Goal: Transaction & Acquisition: Purchase product/service

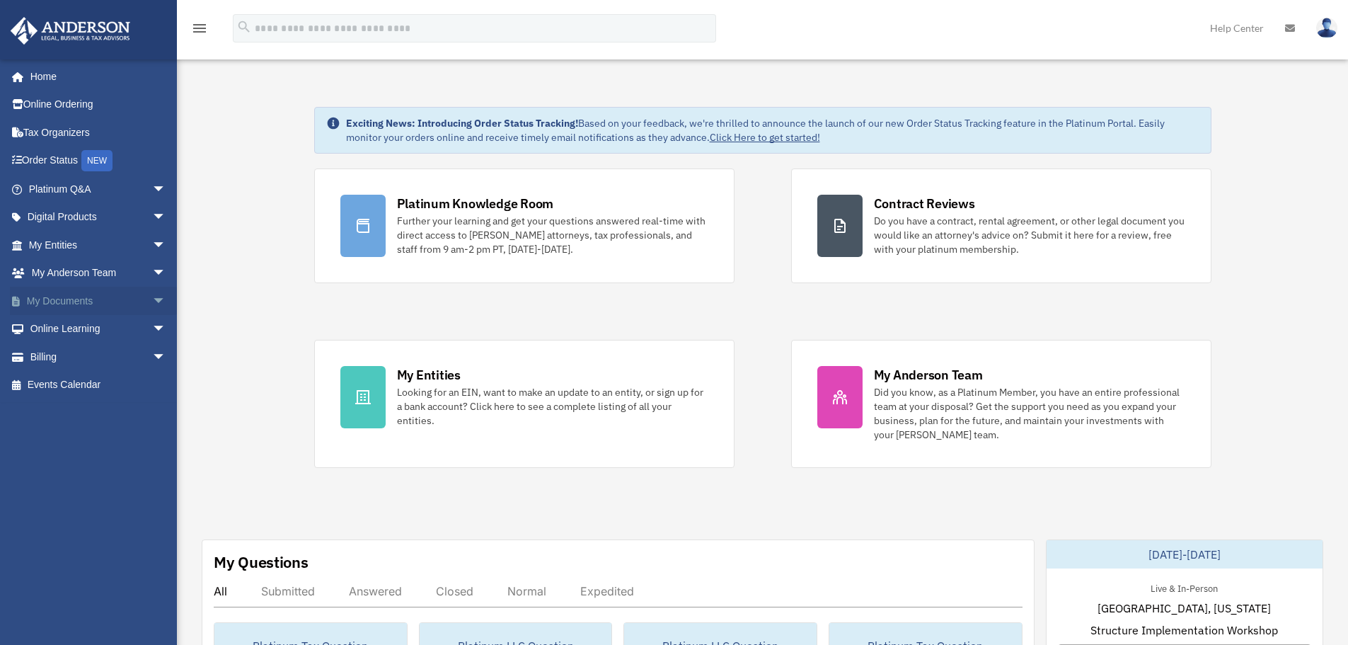
click at [152, 299] on span "arrow_drop_down" at bounding box center [166, 301] width 28 height 29
click at [55, 326] on link "Box" at bounding box center [104, 329] width 168 height 28
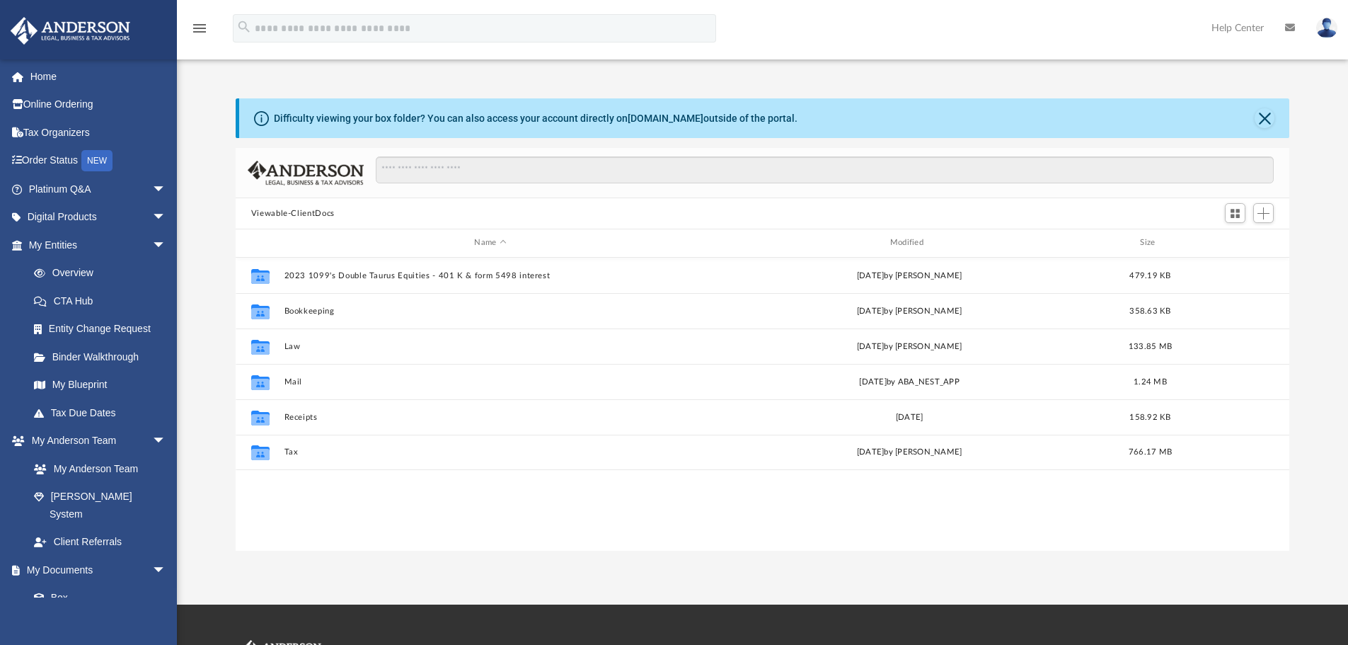
scroll to position [311, 1043]
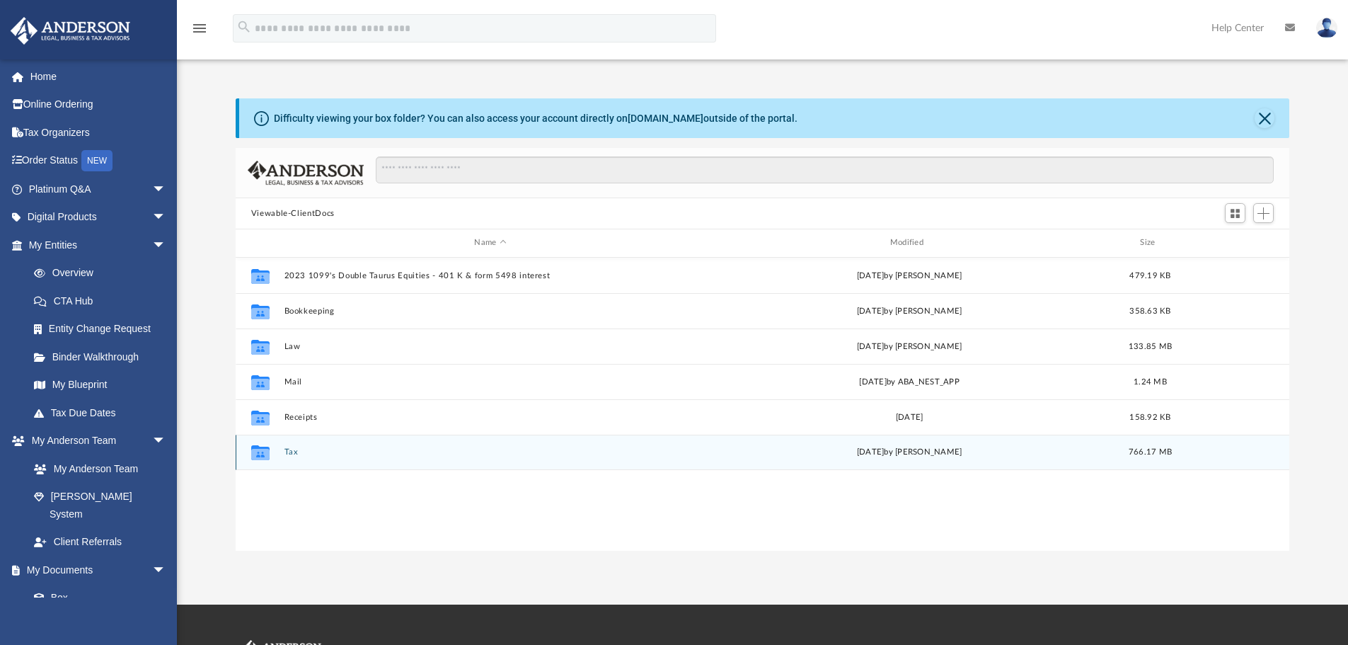
click at [285, 449] on button "Tax" at bounding box center [490, 451] width 413 height 9
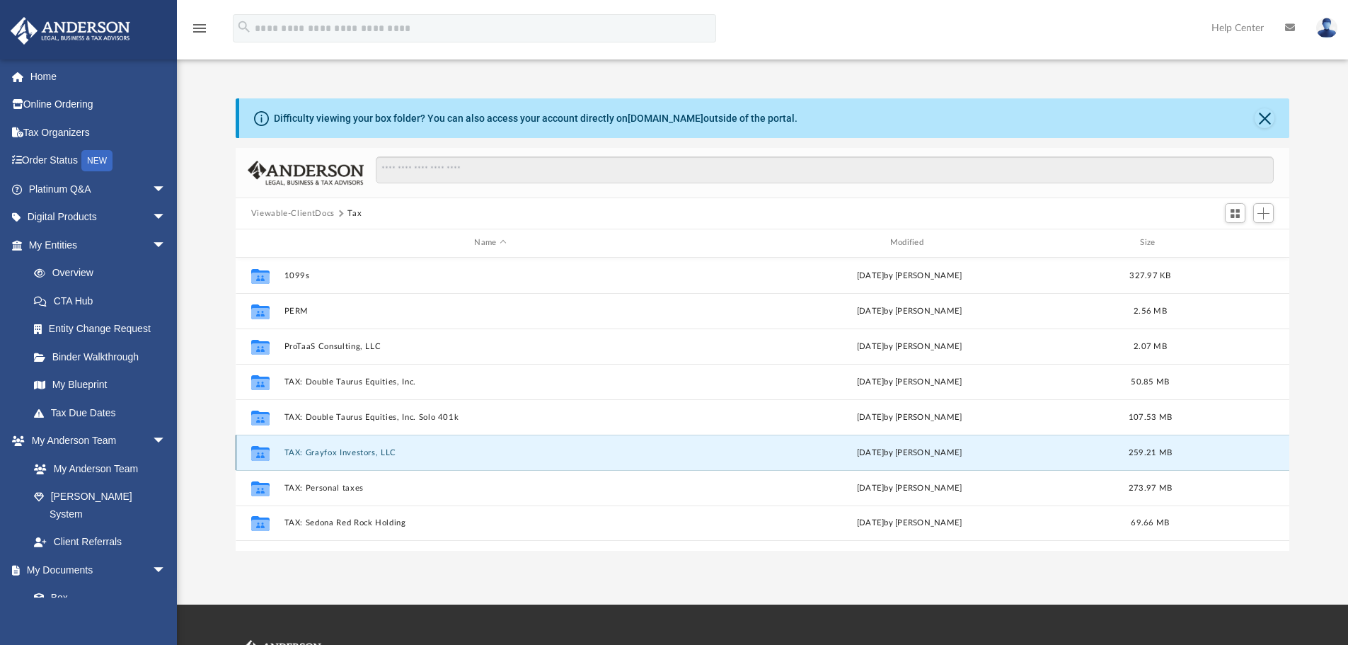
click at [288, 452] on button "TAX: Grayfox Investors, LLC" at bounding box center [490, 452] width 413 height 9
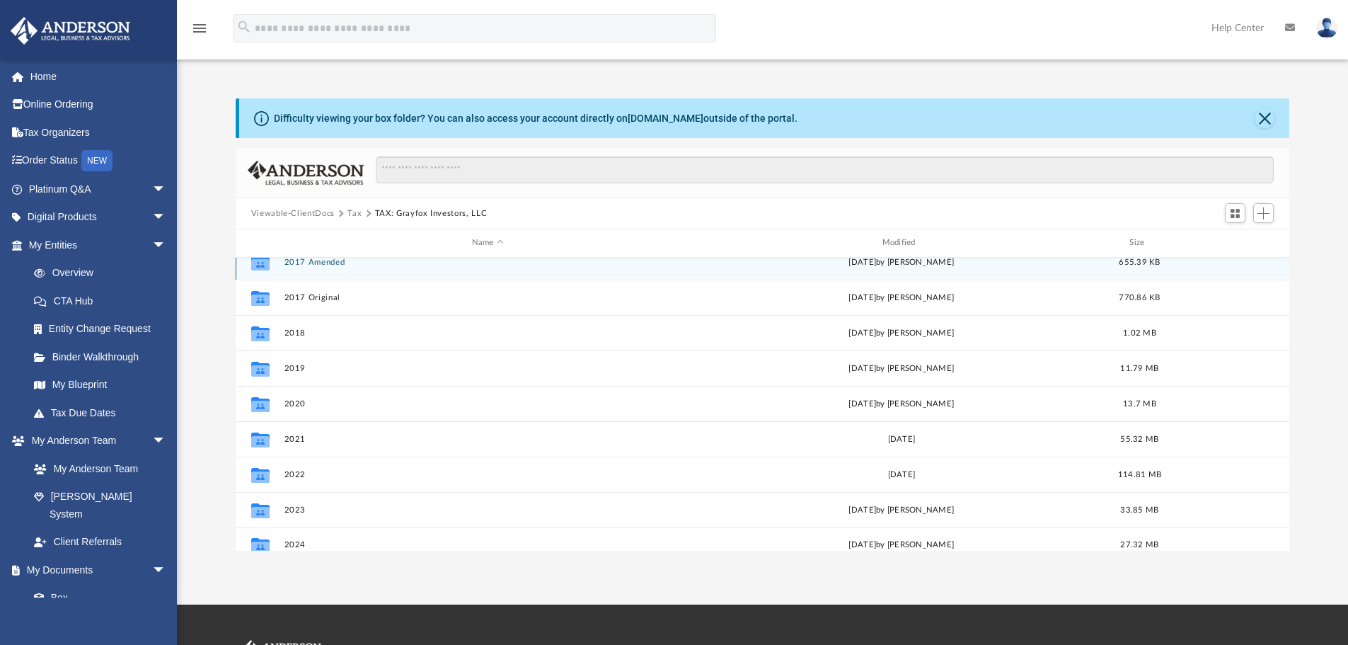
scroll to position [25, 0]
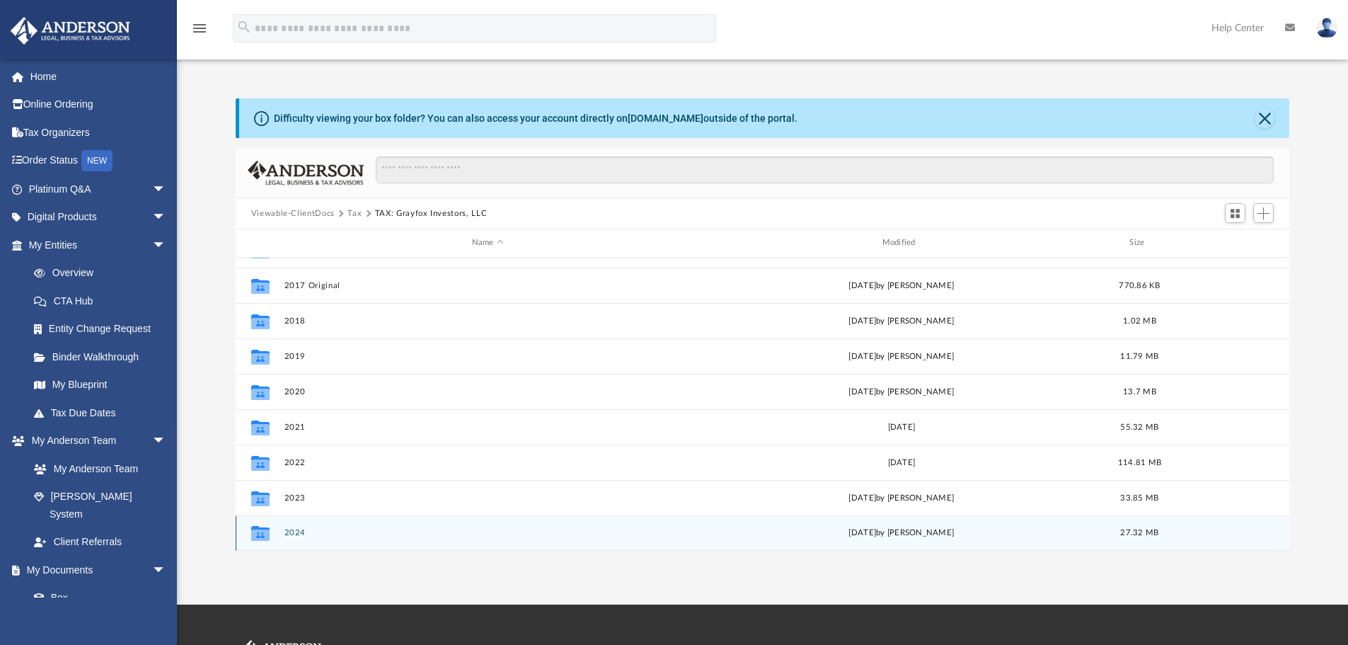
click at [294, 530] on button "2024" at bounding box center [488, 532] width 408 height 9
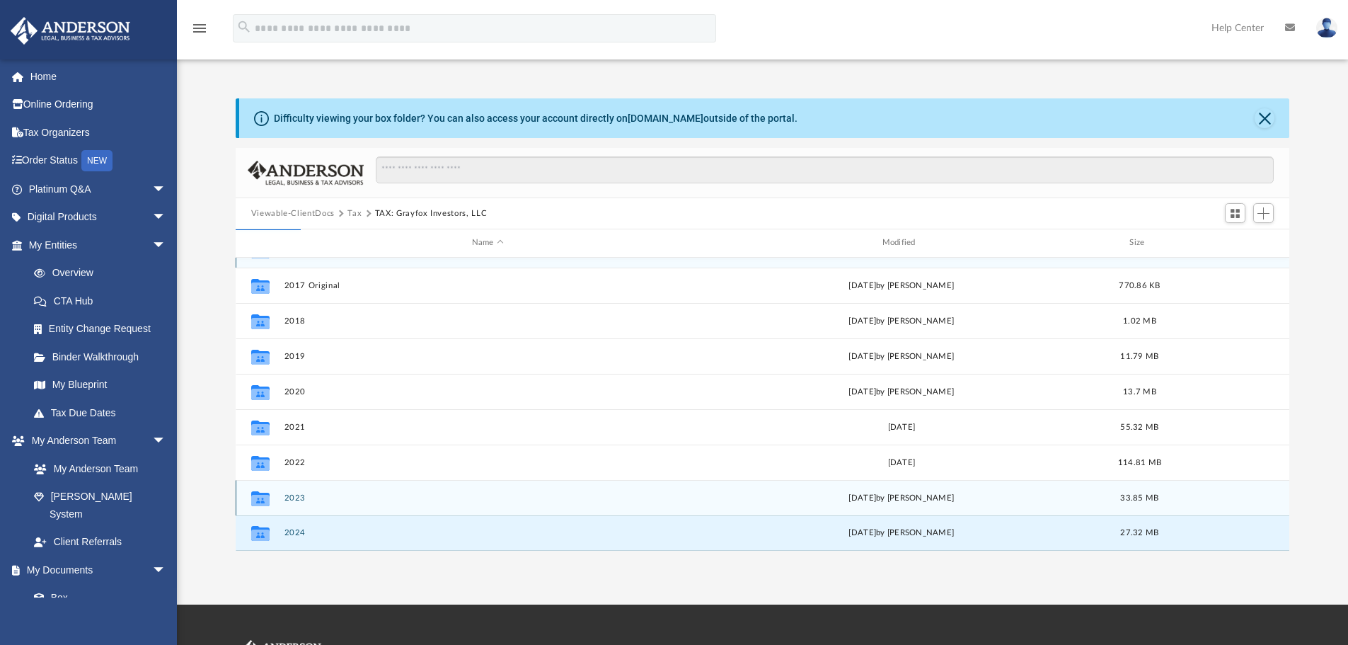
scroll to position [0, 0]
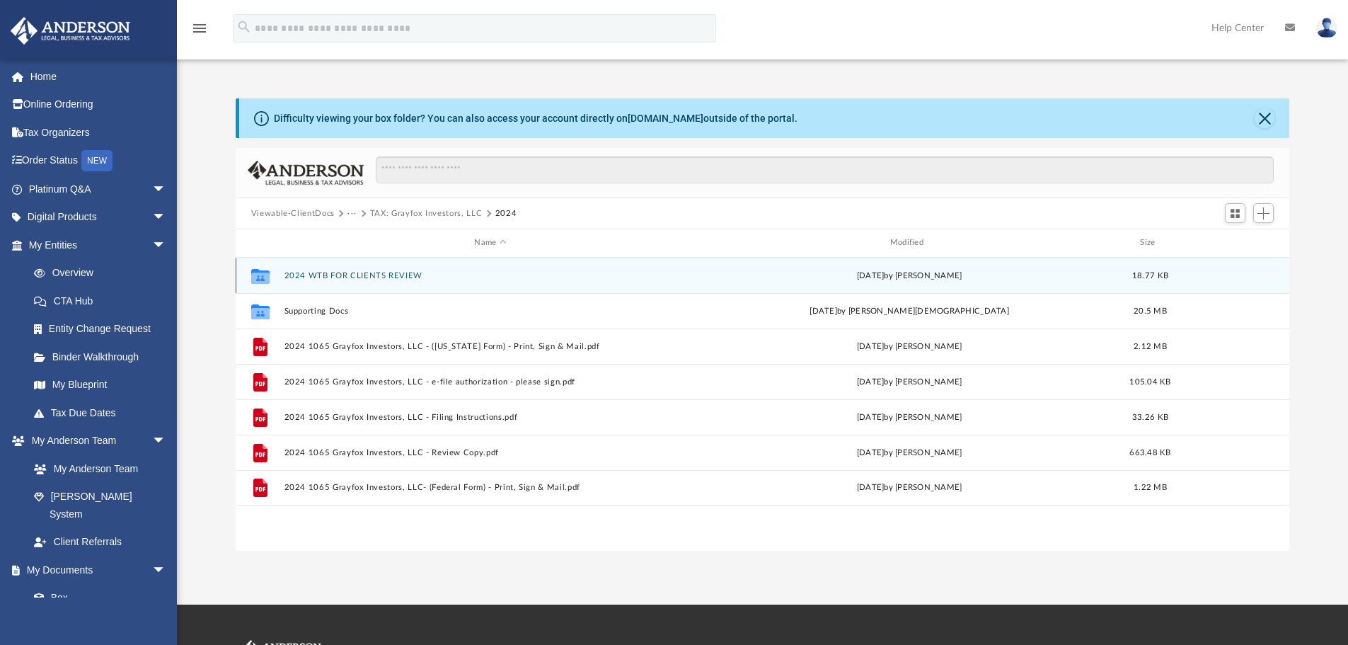
click at [365, 272] on button "2024 WTB FOR CLIENTS REVIEW" at bounding box center [490, 275] width 413 height 9
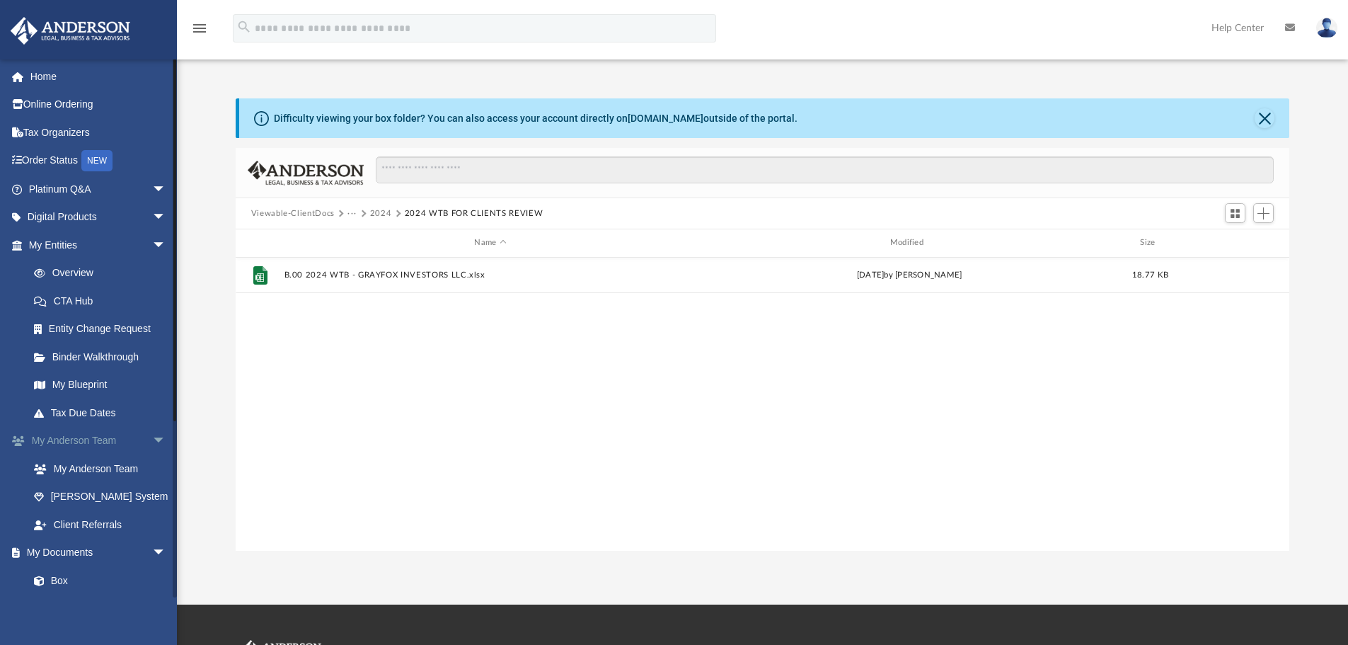
click at [152, 440] on span "arrow_drop_down" at bounding box center [166, 441] width 28 height 29
click at [152, 243] on span "arrow_drop_down" at bounding box center [166, 245] width 28 height 29
click at [152, 439] on span "arrow_drop_down" at bounding box center [166, 441] width 28 height 29
click at [152, 299] on span "arrow_drop_down" at bounding box center [166, 301] width 28 height 29
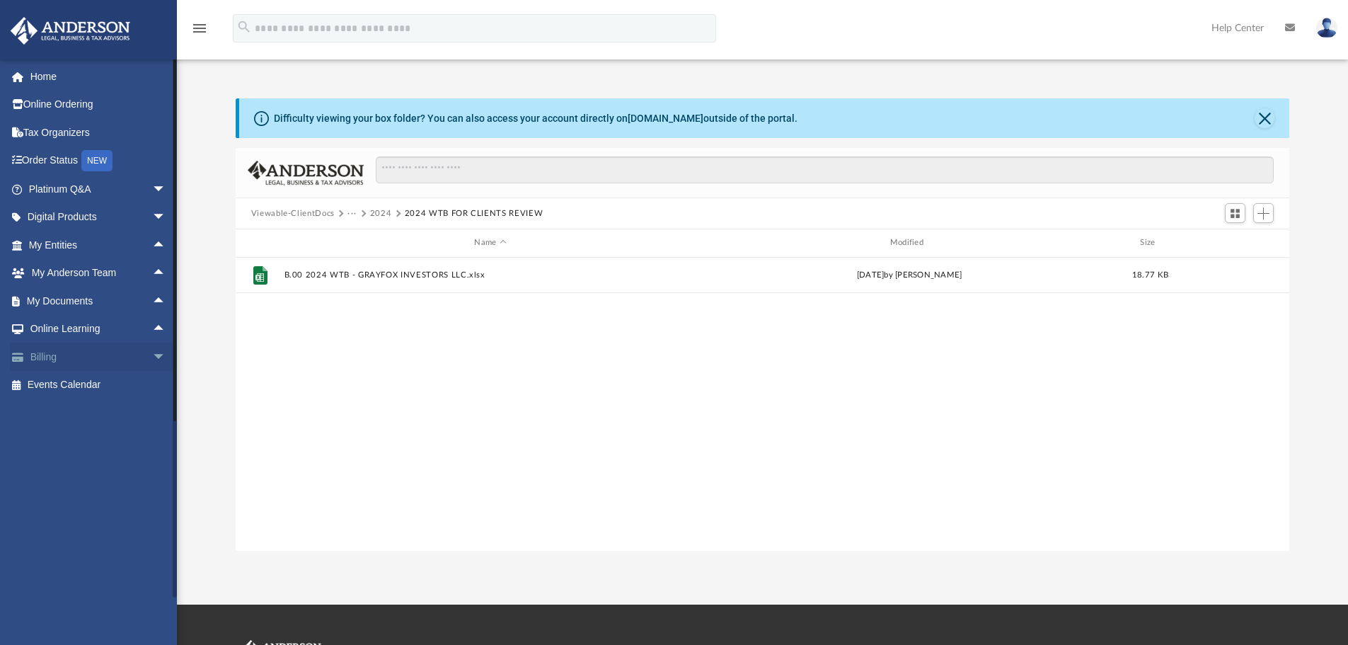
click at [152, 356] on span "arrow_drop_down" at bounding box center [166, 357] width 28 height 29
click at [71, 384] on link "$ Open Invoices" at bounding box center [104, 385] width 168 height 29
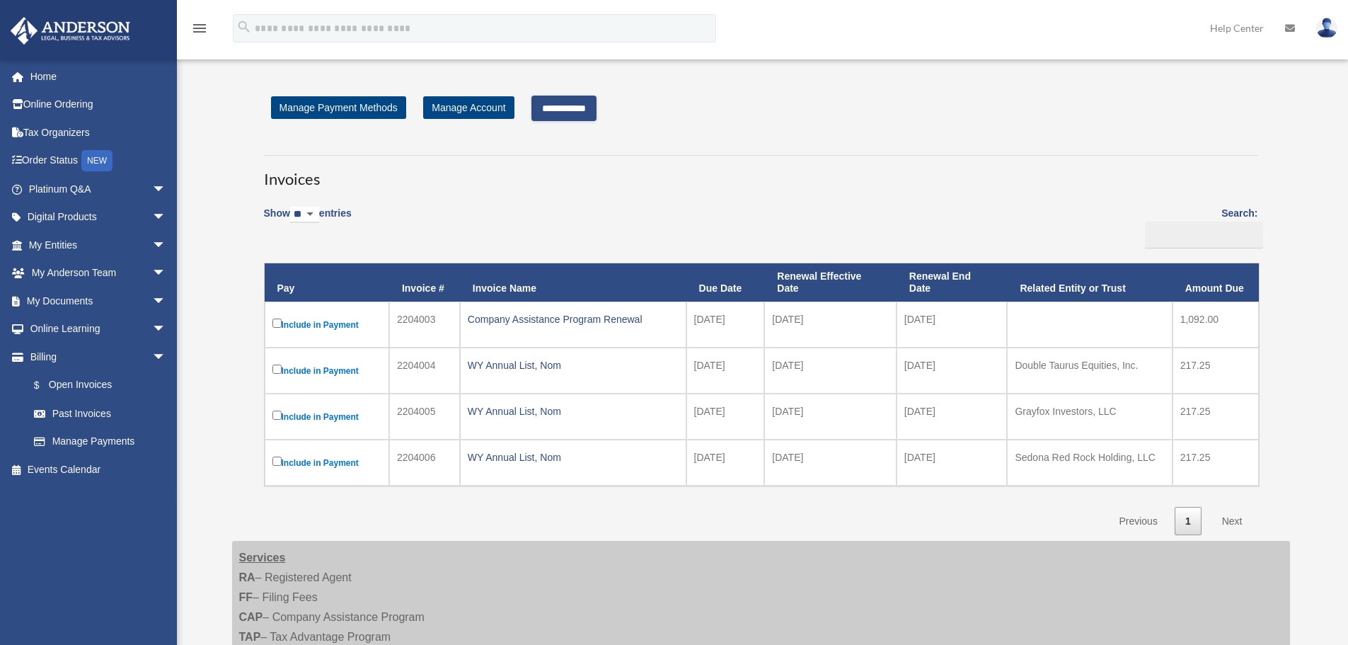
click at [579, 110] on input "**********" at bounding box center [564, 108] width 65 height 25
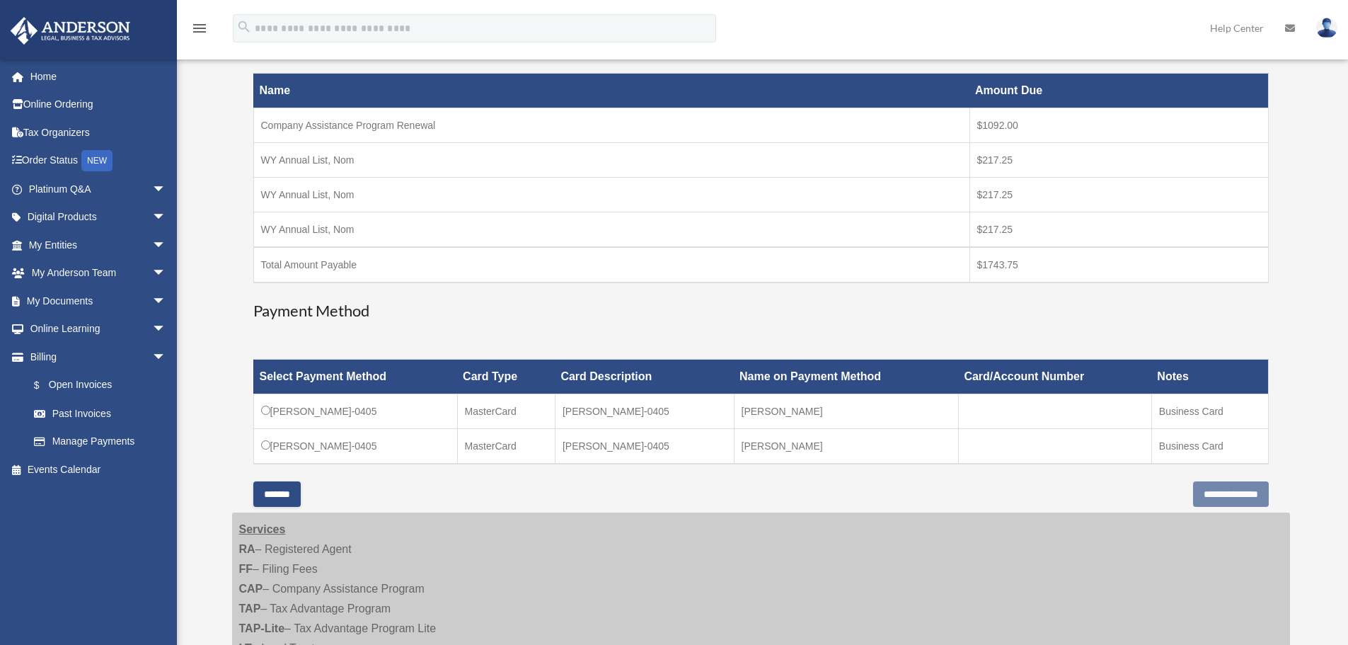
scroll to position [236, 0]
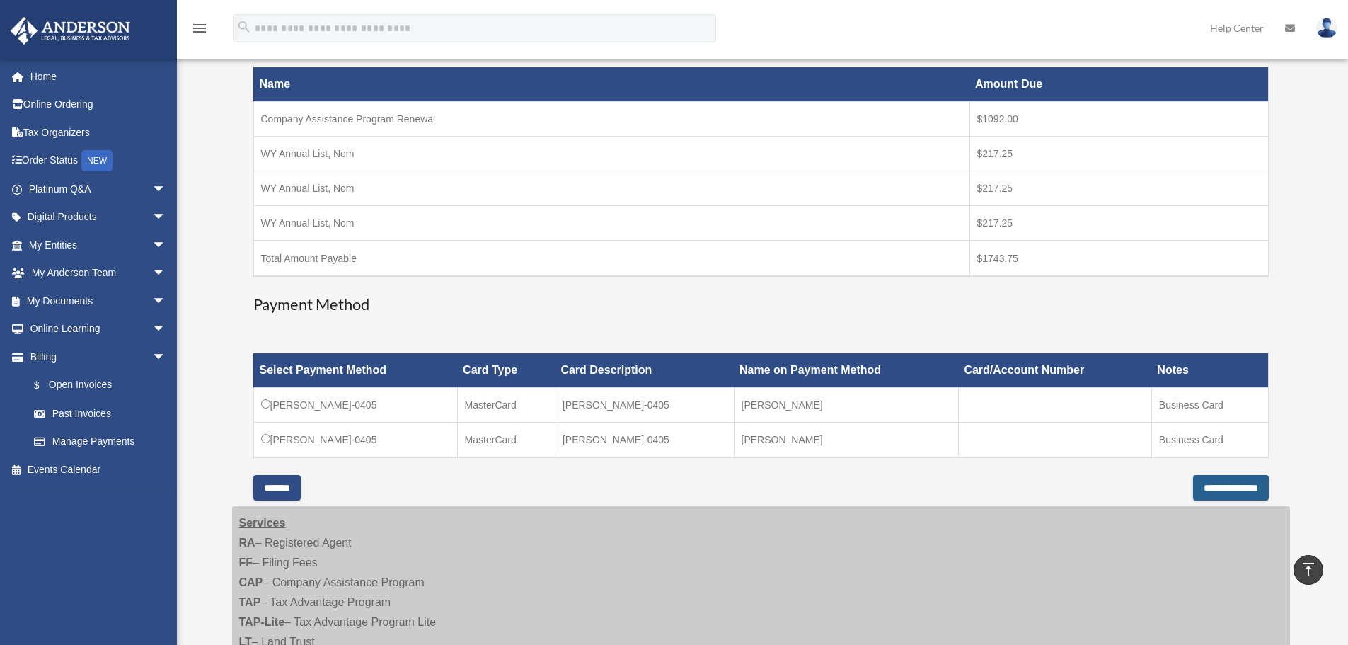
click at [1201, 490] on input "**********" at bounding box center [1231, 487] width 76 height 25
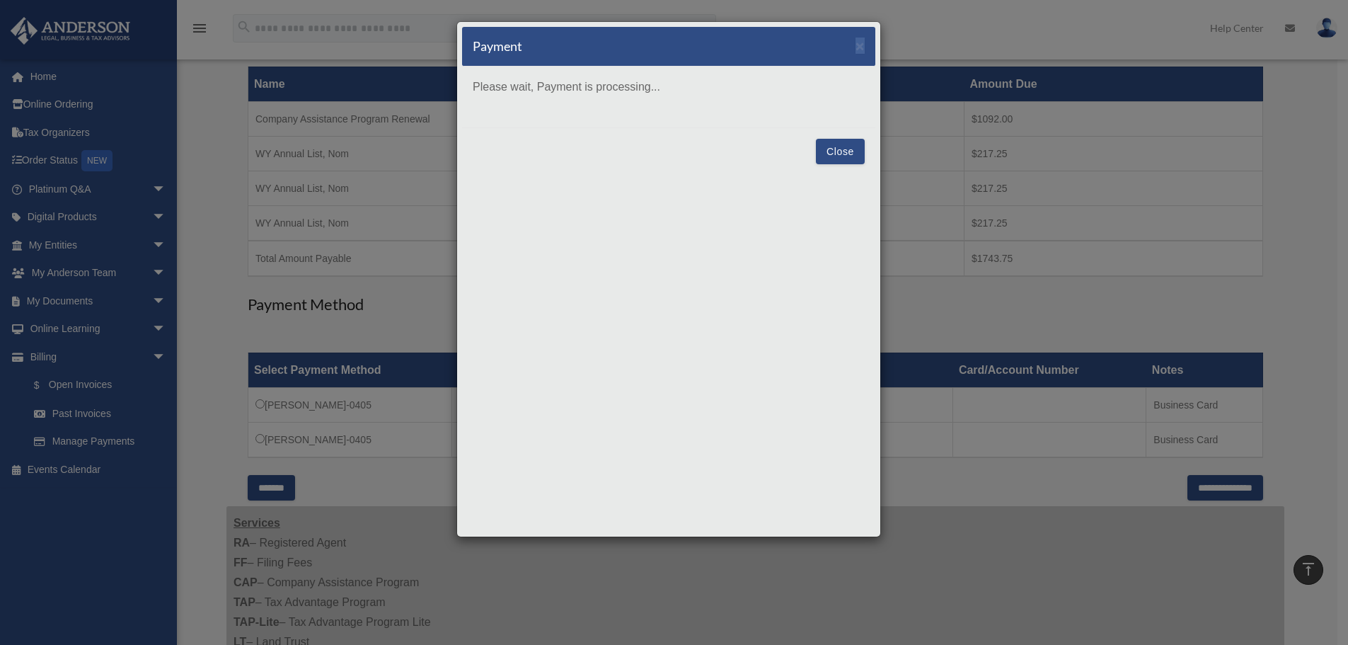
drag, startPoint x: 701, startPoint y: 33, endPoint x: 969, endPoint y: 51, distance: 268.1
click at [969, 51] on div "Payment × Please wait, Payment is processing... Close" at bounding box center [674, 322] width 1348 height 645
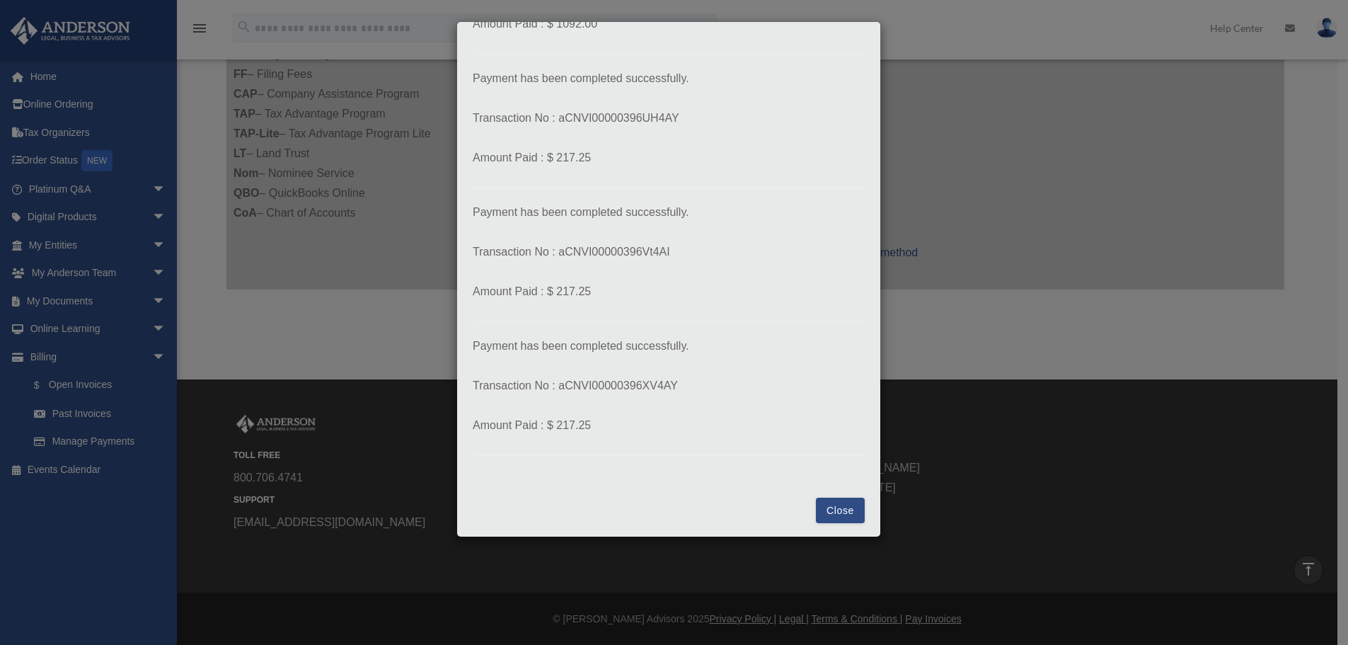
scroll to position [144, 0]
drag, startPoint x: 835, startPoint y: 512, endPoint x: 824, endPoint y: 486, distance: 29.2
click at [835, 511] on button "Close" at bounding box center [840, 507] width 49 height 25
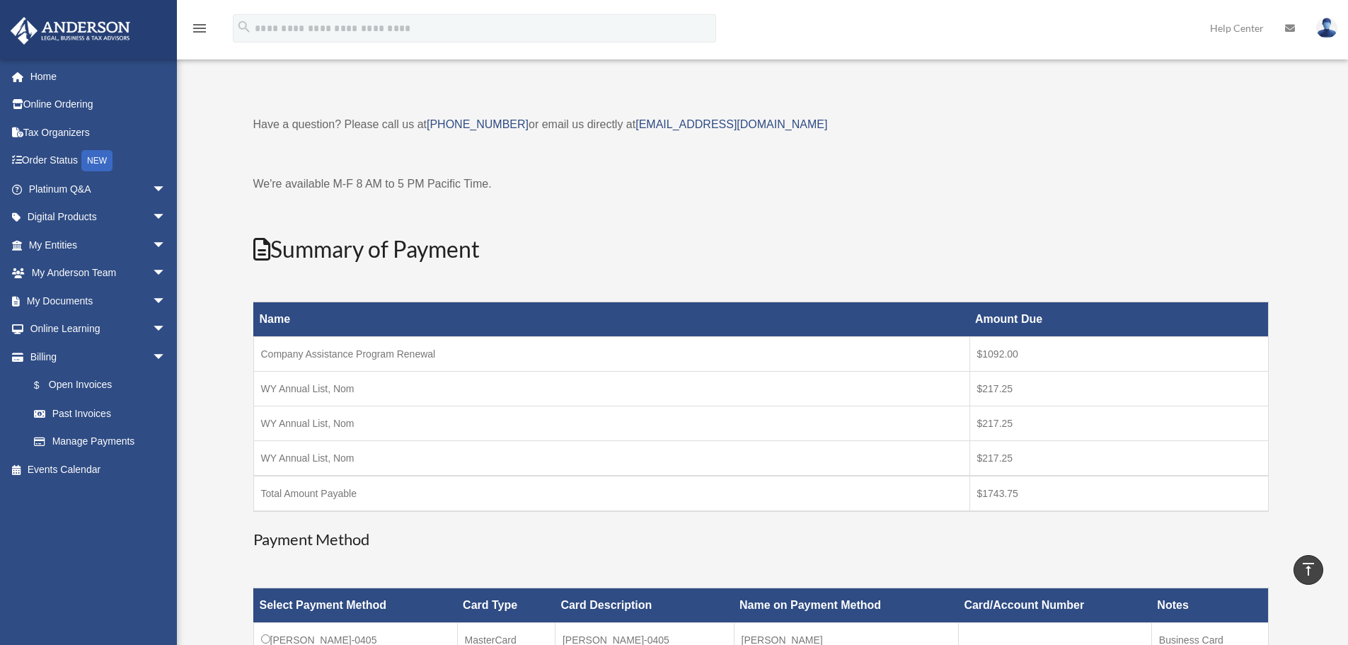
scroll to position [0, 0]
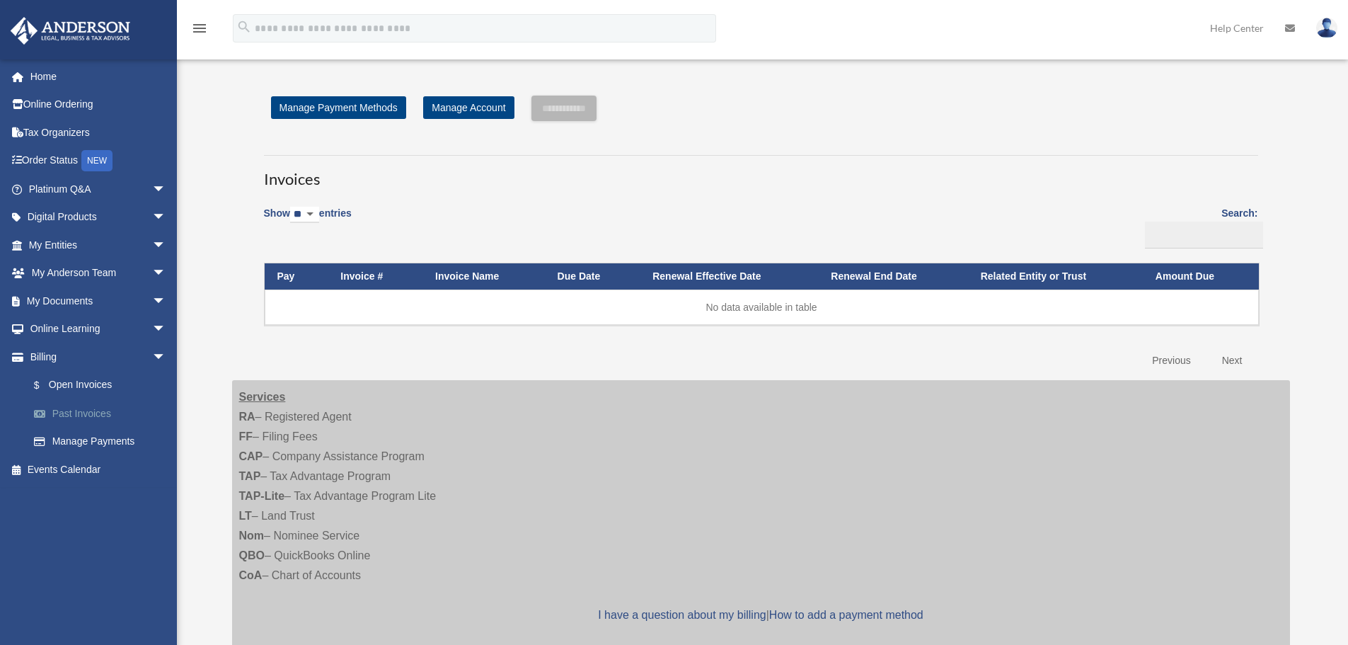
click at [90, 413] on link "Past Invoices" at bounding box center [104, 413] width 168 height 28
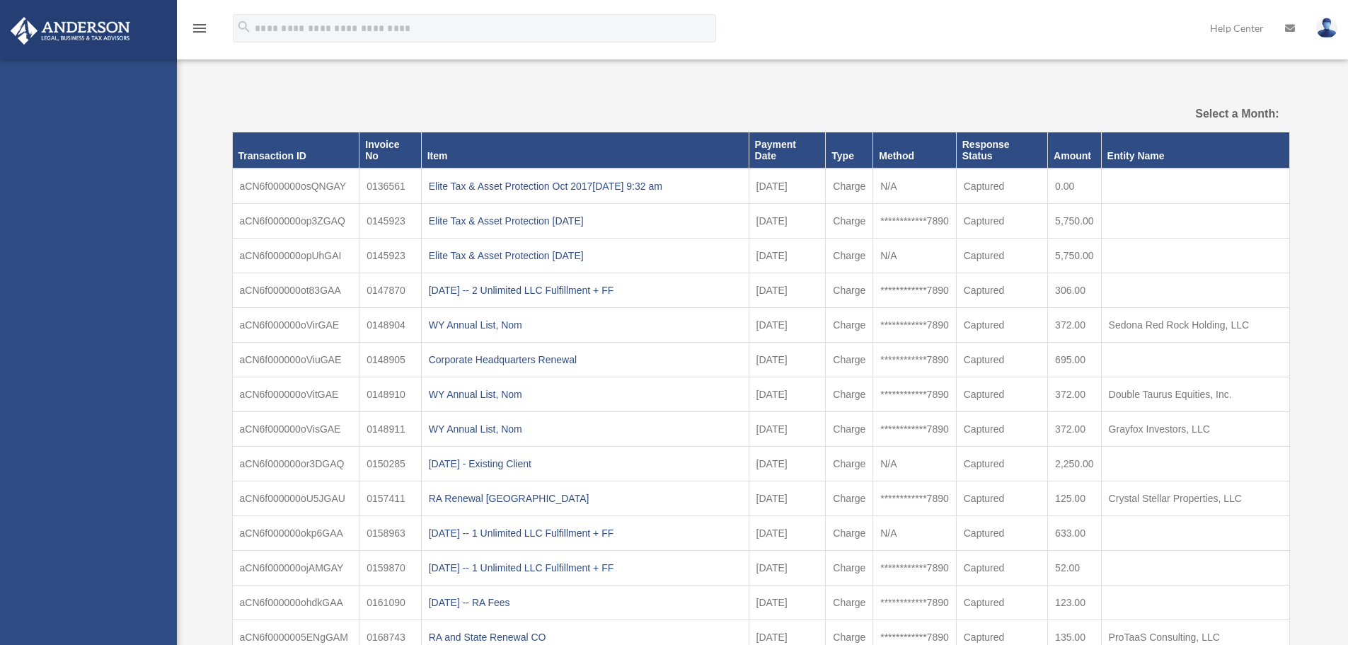
select select
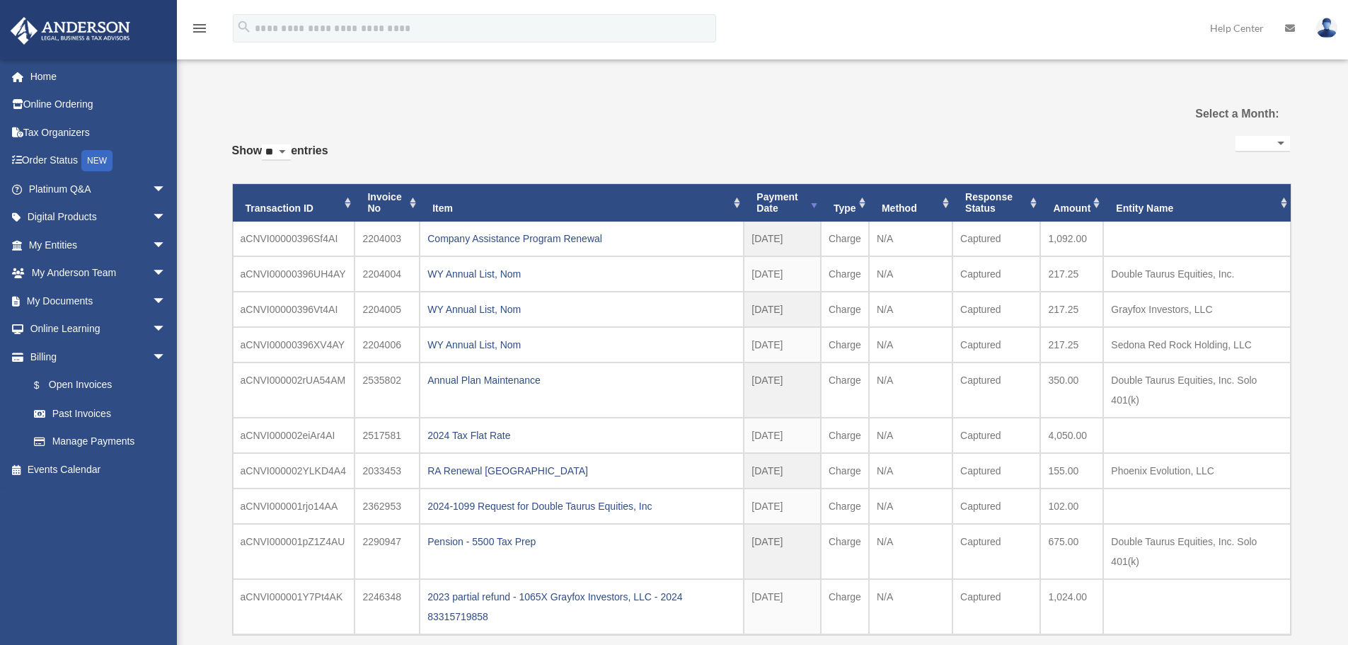
click at [1328, 34] on img at bounding box center [1326, 28] width 21 height 21
drag, startPoint x: 1046, startPoint y: 127, endPoint x: 936, endPoint y: 98, distance: 113.5
click at [1044, 127] on link "Logout" at bounding box center [1097, 123] width 142 height 29
